Goal: Information Seeking & Learning: Learn about a topic

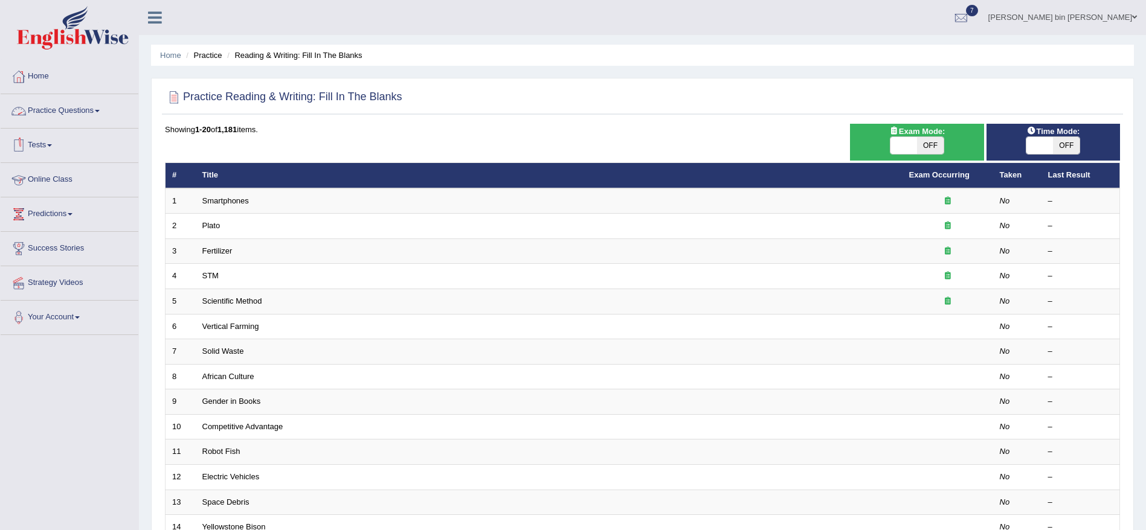
click at [59, 114] on link "Practice Questions" at bounding box center [70, 109] width 138 height 30
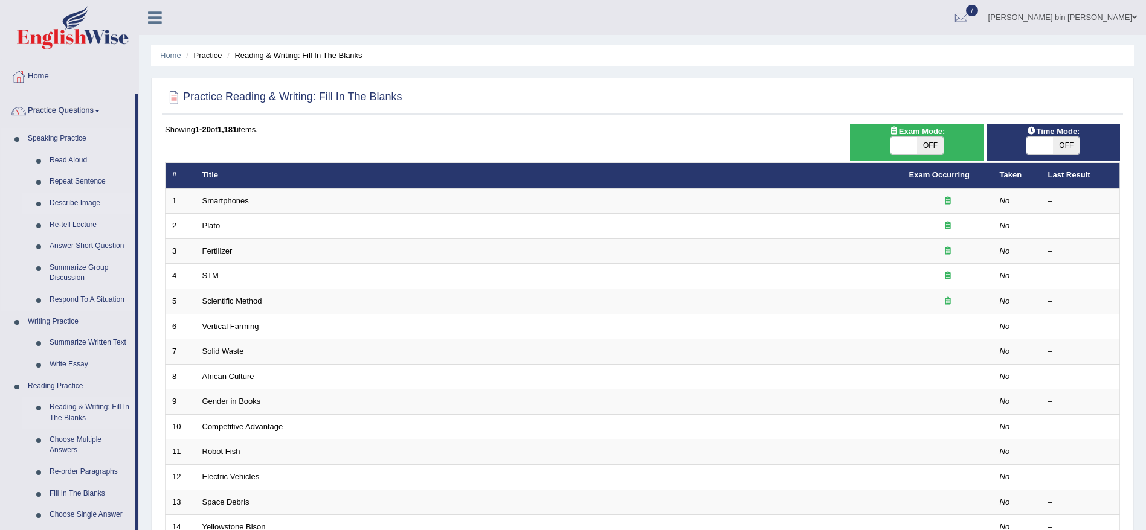
click at [64, 200] on link "Describe Image" at bounding box center [89, 204] width 91 height 22
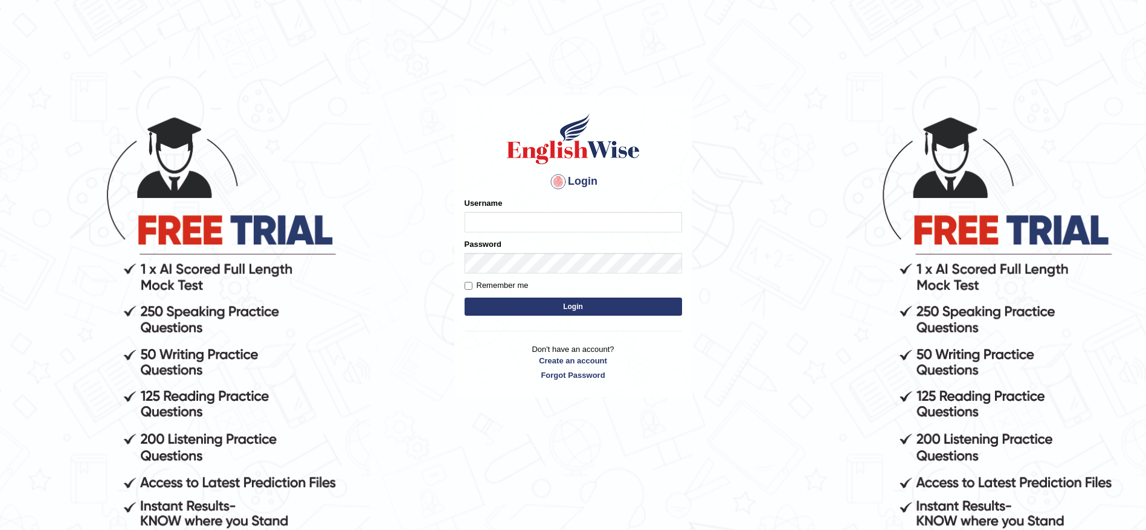
type input "aliakbar"
drag, startPoint x: 0, startPoint y: 0, endPoint x: 522, endPoint y: 214, distance: 564.7
click at [522, 214] on input "aliakbar" at bounding box center [572, 222] width 217 height 21
click at [484, 298] on button "Login" at bounding box center [572, 307] width 217 height 18
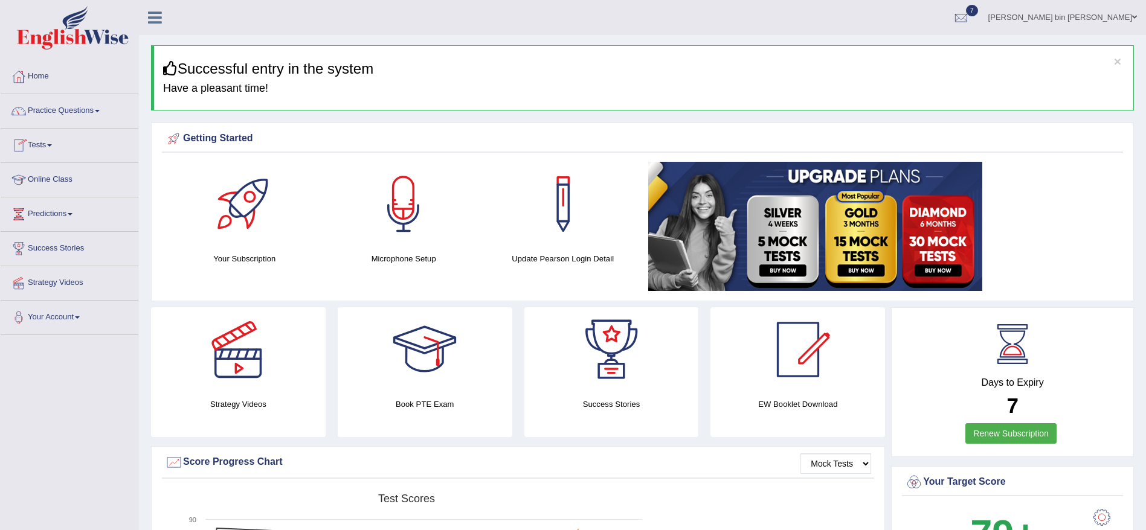
click at [60, 125] on li "Practice Questions Speaking Practice Read Aloud Repeat Sentence Describe Image …" at bounding box center [70, 111] width 138 height 34
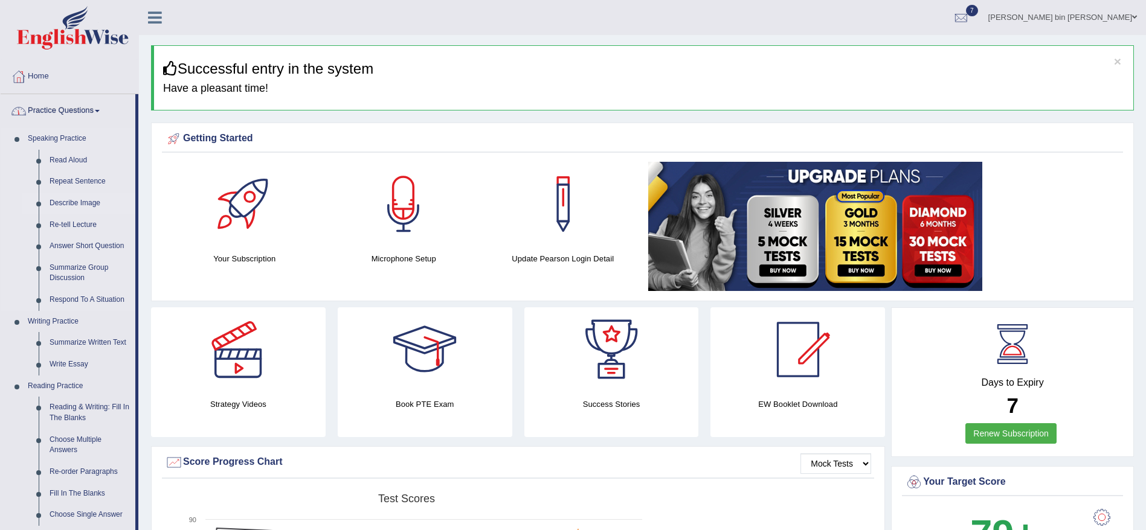
click at [72, 205] on link "Describe Image" at bounding box center [89, 204] width 91 height 22
